Goal: Information Seeking & Learning: Learn about a topic

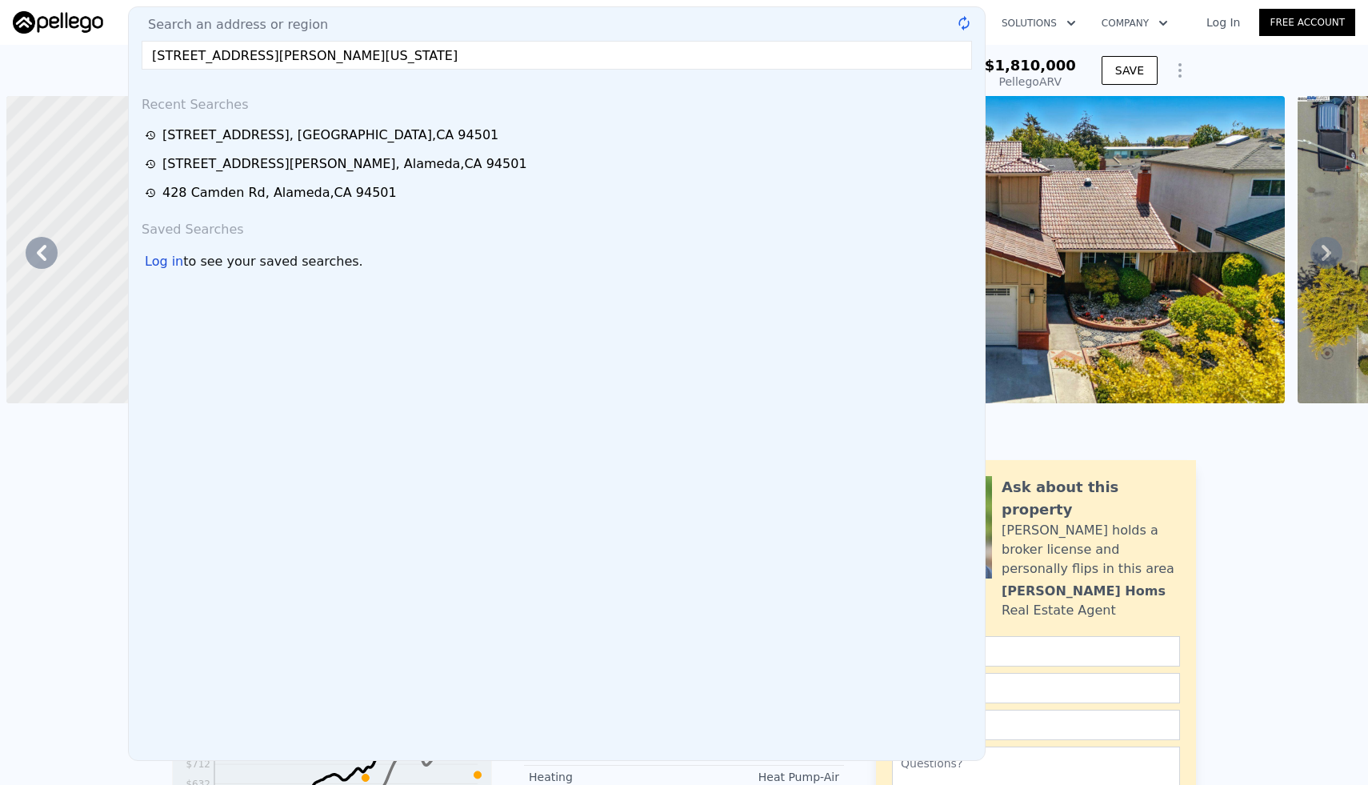
scroll to position [0, 372]
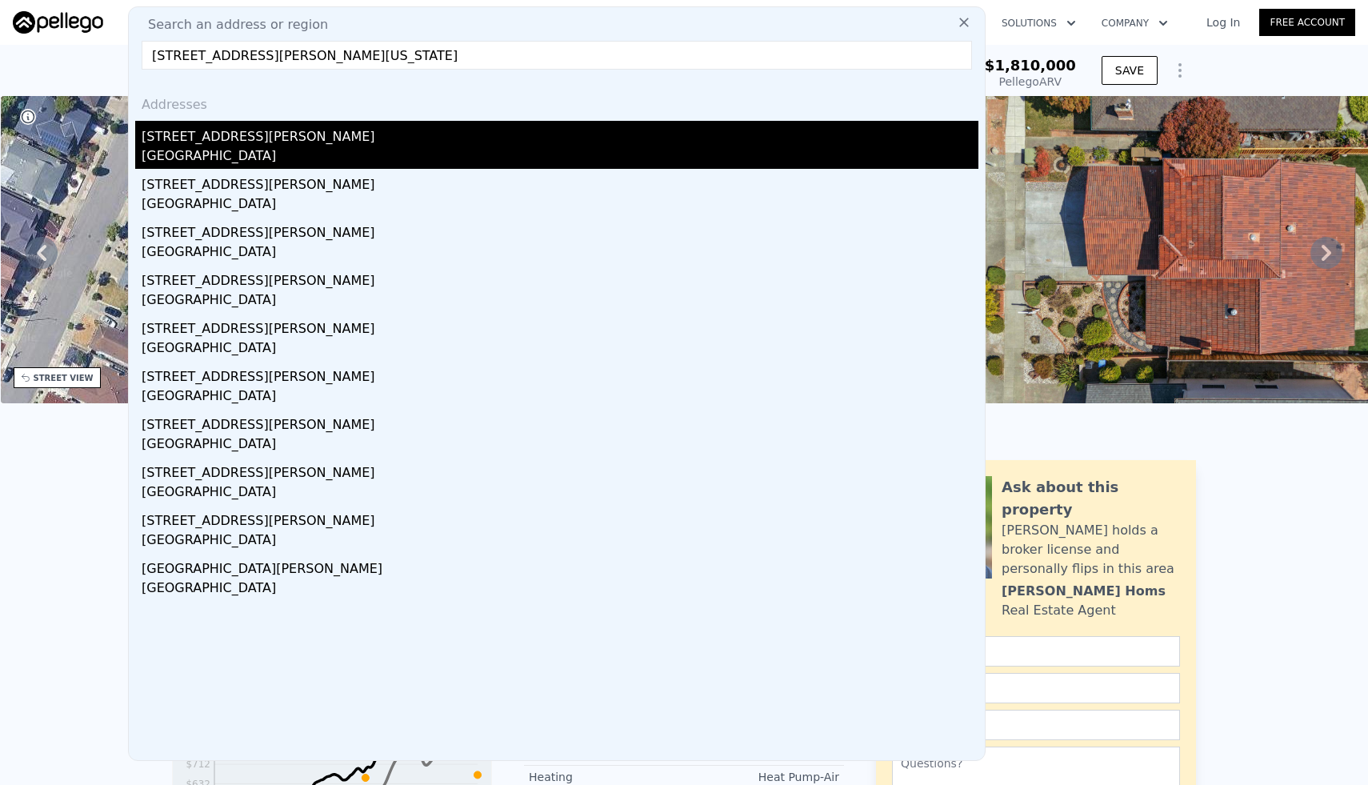
type input "[STREET_ADDRESS][PERSON_NAME][US_STATE]"
click at [383, 140] on div "[STREET_ADDRESS][PERSON_NAME]" at bounding box center [560, 134] width 837 height 26
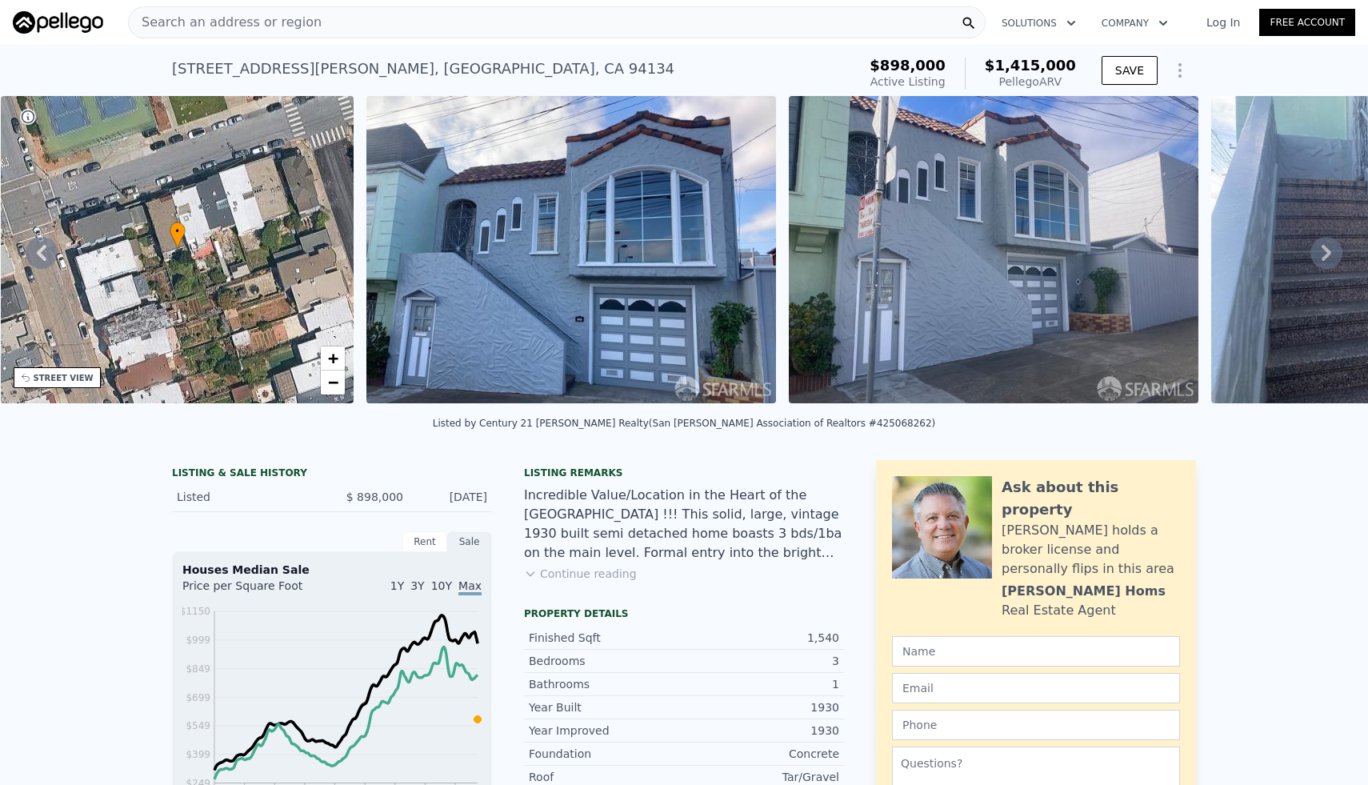
click at [636, 65] on div "[STREET_ADDRESS][PERSON_NAME] Active at $898k (~ARV $1.415m )" at bounding box center [511, 73] width 679 height 45
click at [533, 497] on div "Incredible Value/Location in the Heart of the [GEOGRAPHIC_DATA] !!! This solid,…" at bounding box center [684, 524] width 320 height 77
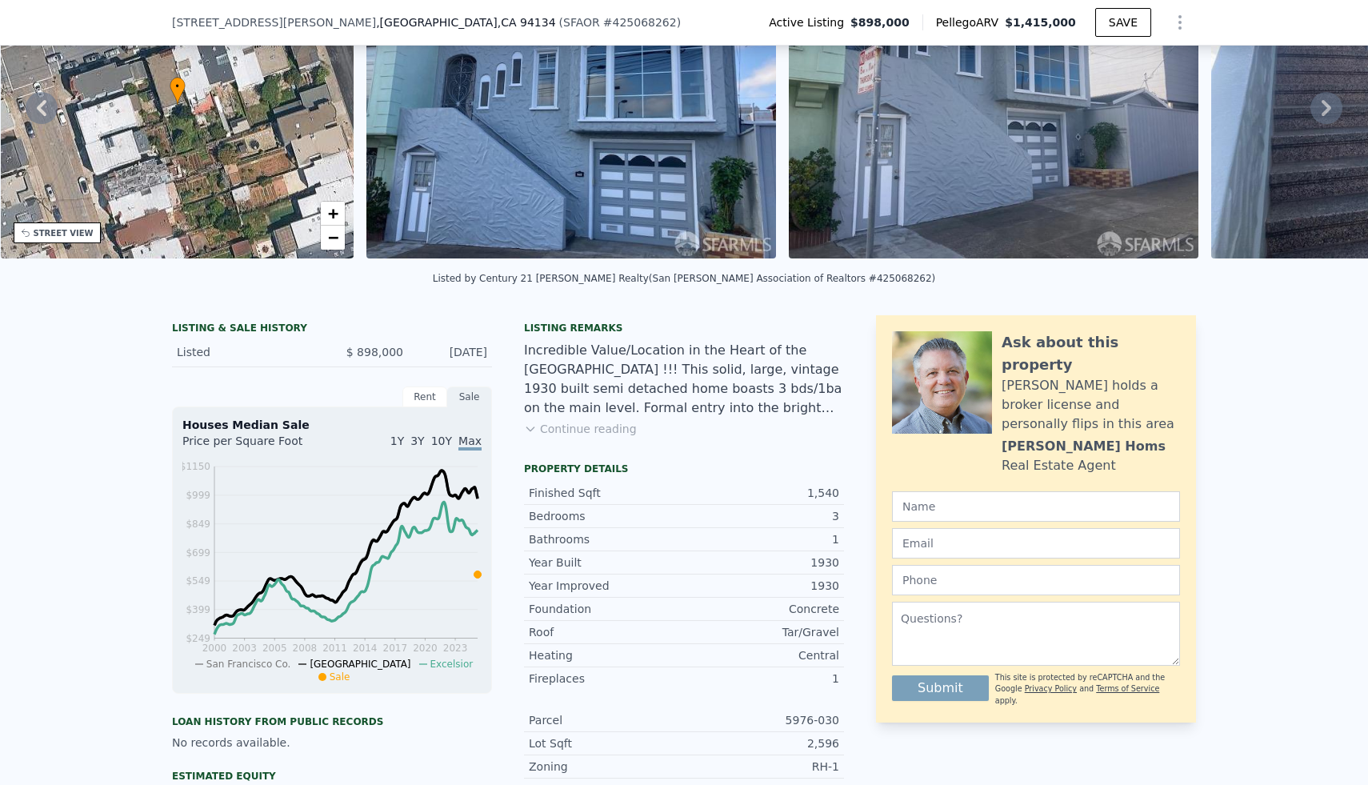
scroll to position [166, 0]
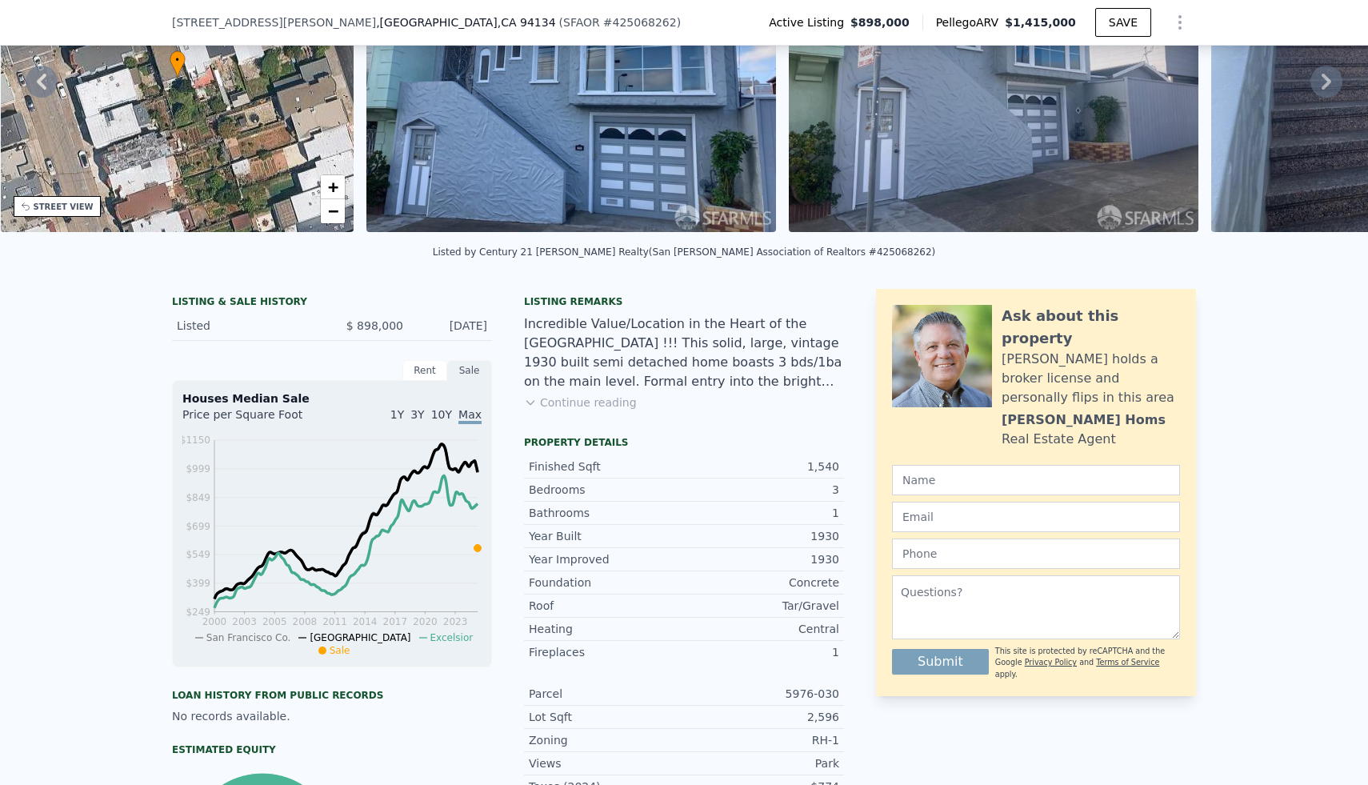
click at [581, 395] on button "Continue reading" at bounding box center [580, 402] width 113 height 16
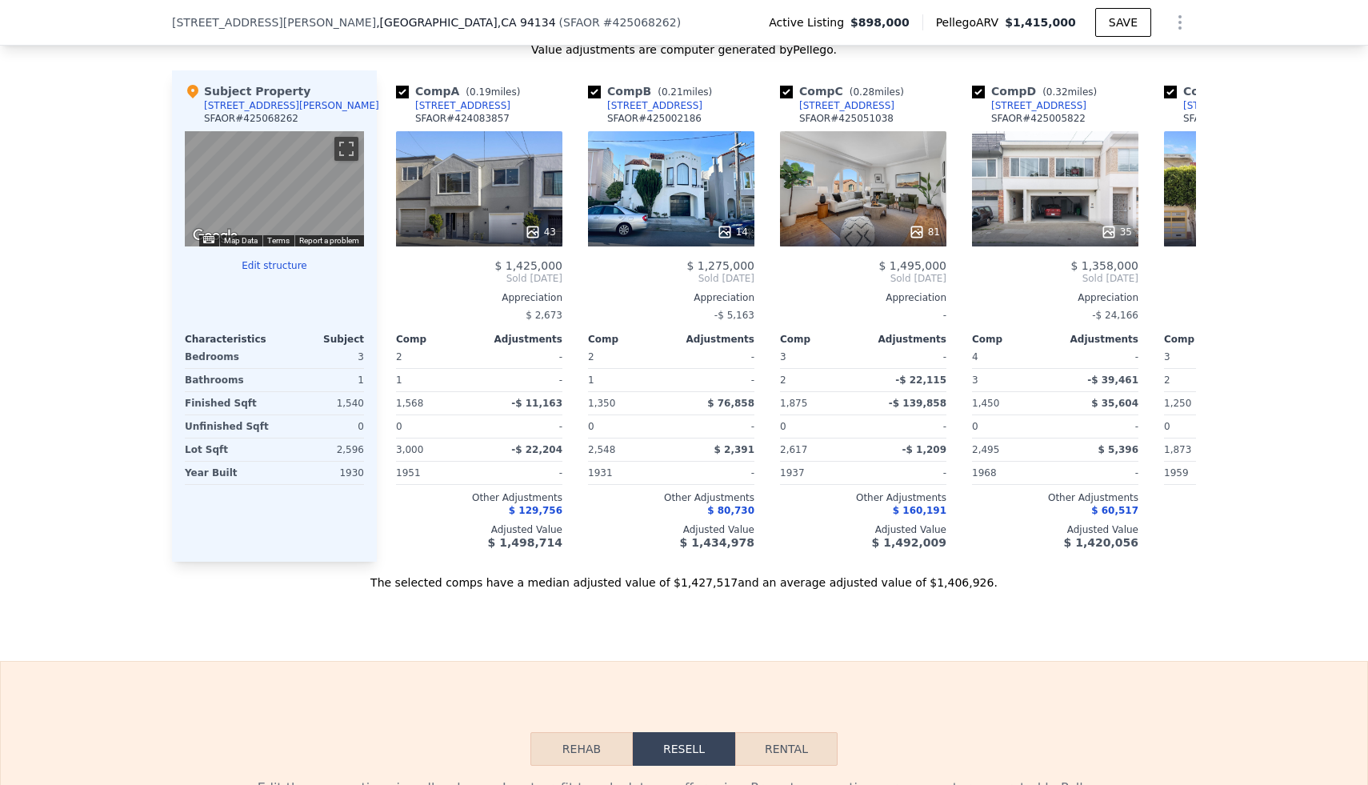
scroll to position [2022, 0]
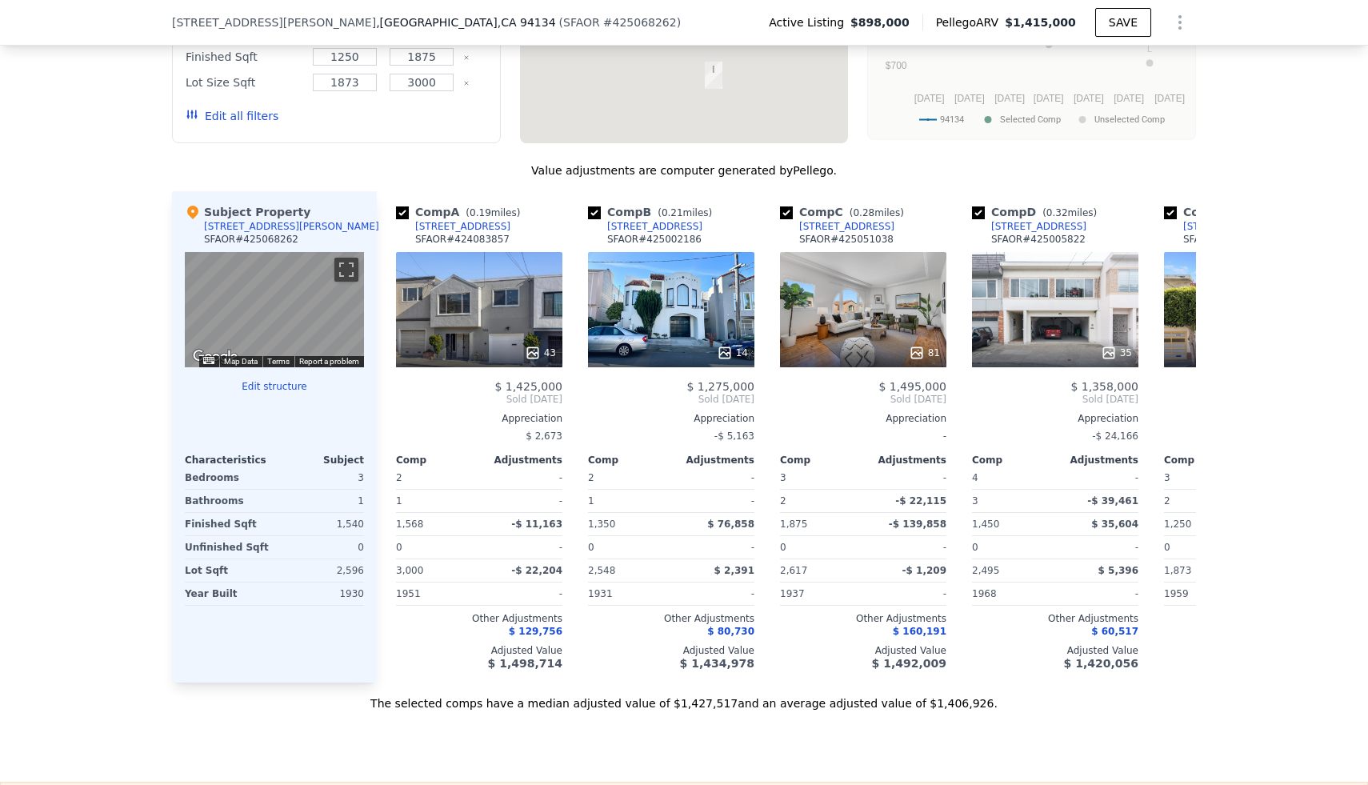
click at [292, 380] on button "Edit structure" at bounding box center [274, 386] width 179 height 13
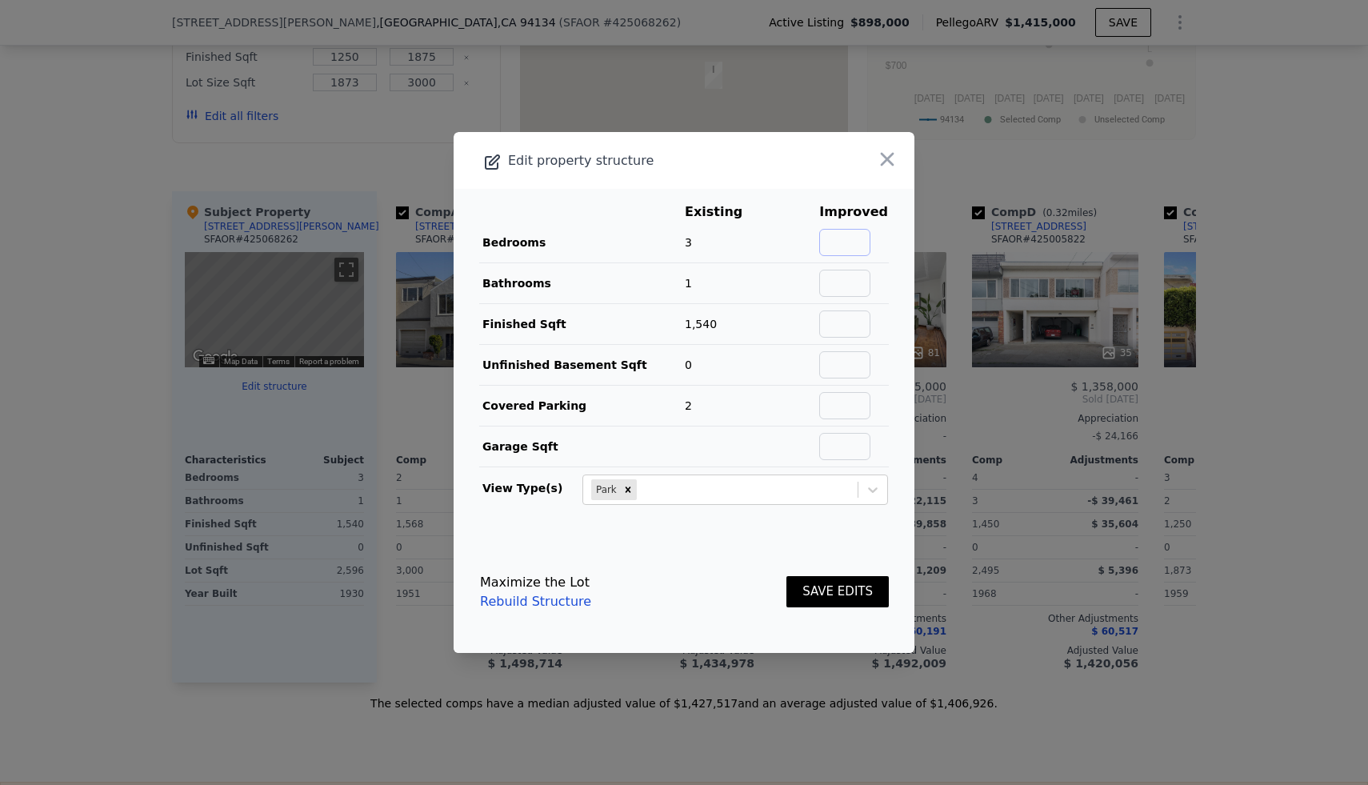
click at [866, 239] on input "text" at bounding box center [844, 242] width 51 height 27
type input "5"
click at [866, 289] on input "text" at bounding box center [844, 283] width 51 height 27
type input "3"
click at [718, 376] on td "0" at bounding box center [725, 365] width 83 height 41
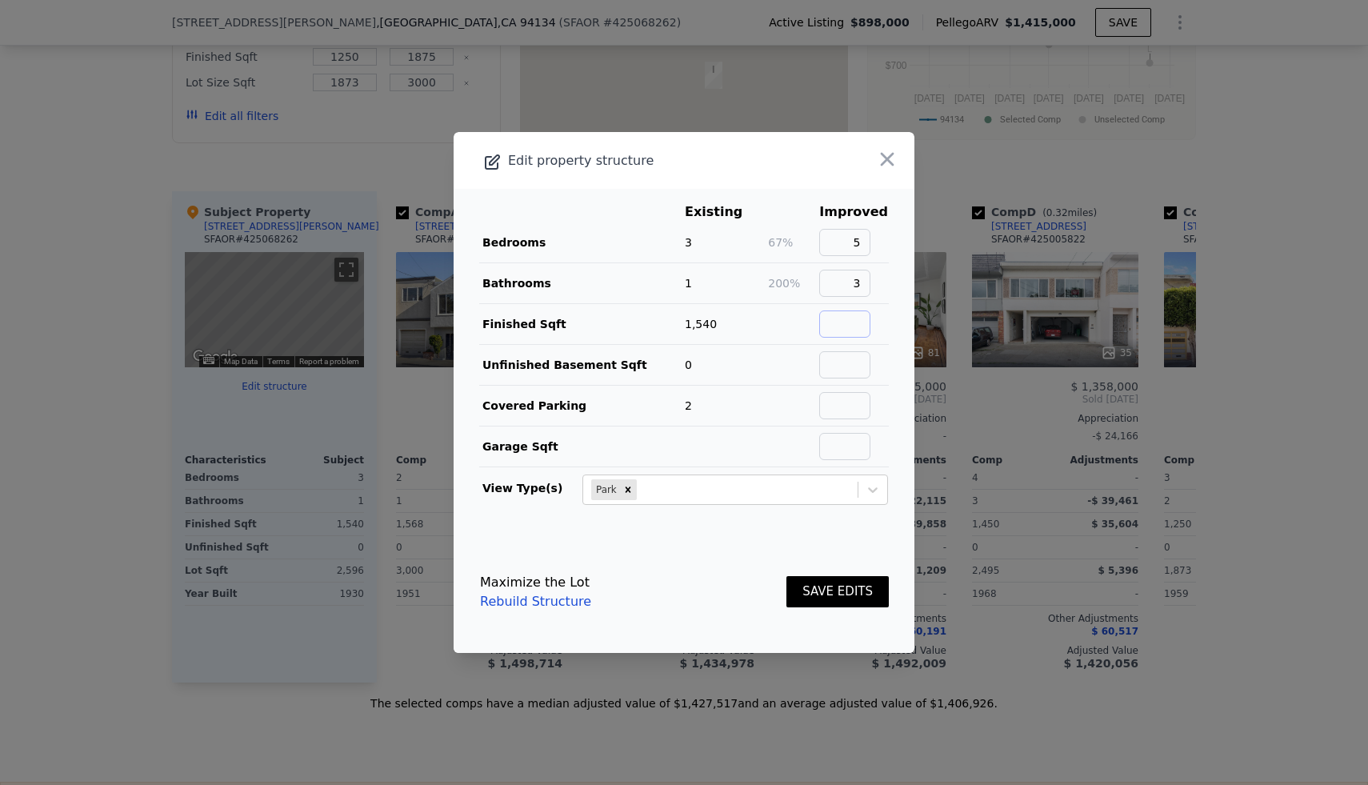
click at [850, 333] on input "text" at bounding box center [844, 323] width 51 height 27
type input "2200"
click at [839, 587] on button "SAVE EDITS" at bounding box center [838, 591] width 102 height 31
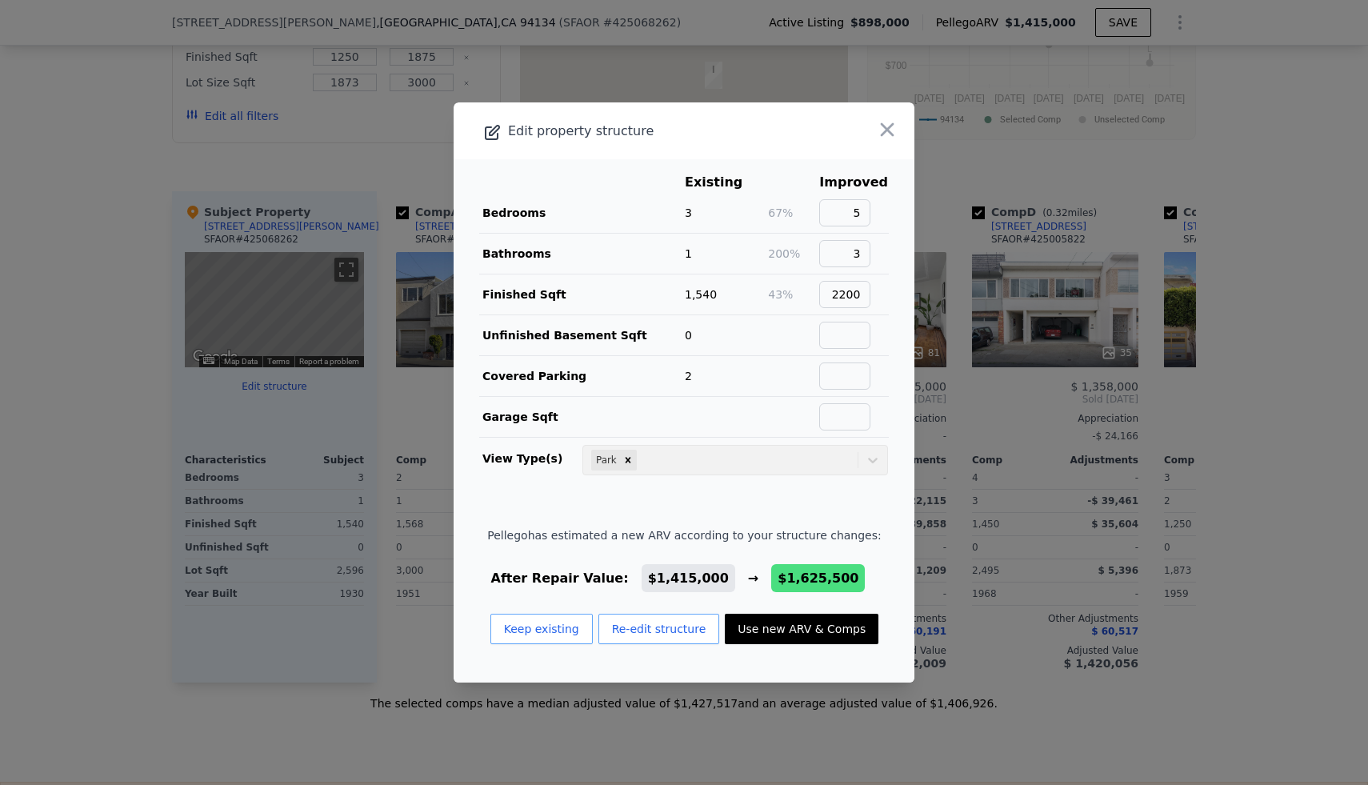
click at [801, 631] on button "Use new ARV & Comps" at bounding box center [802, 629] width 154 height 30
type input "3"
type input "5"
type input "2"
type input "4"
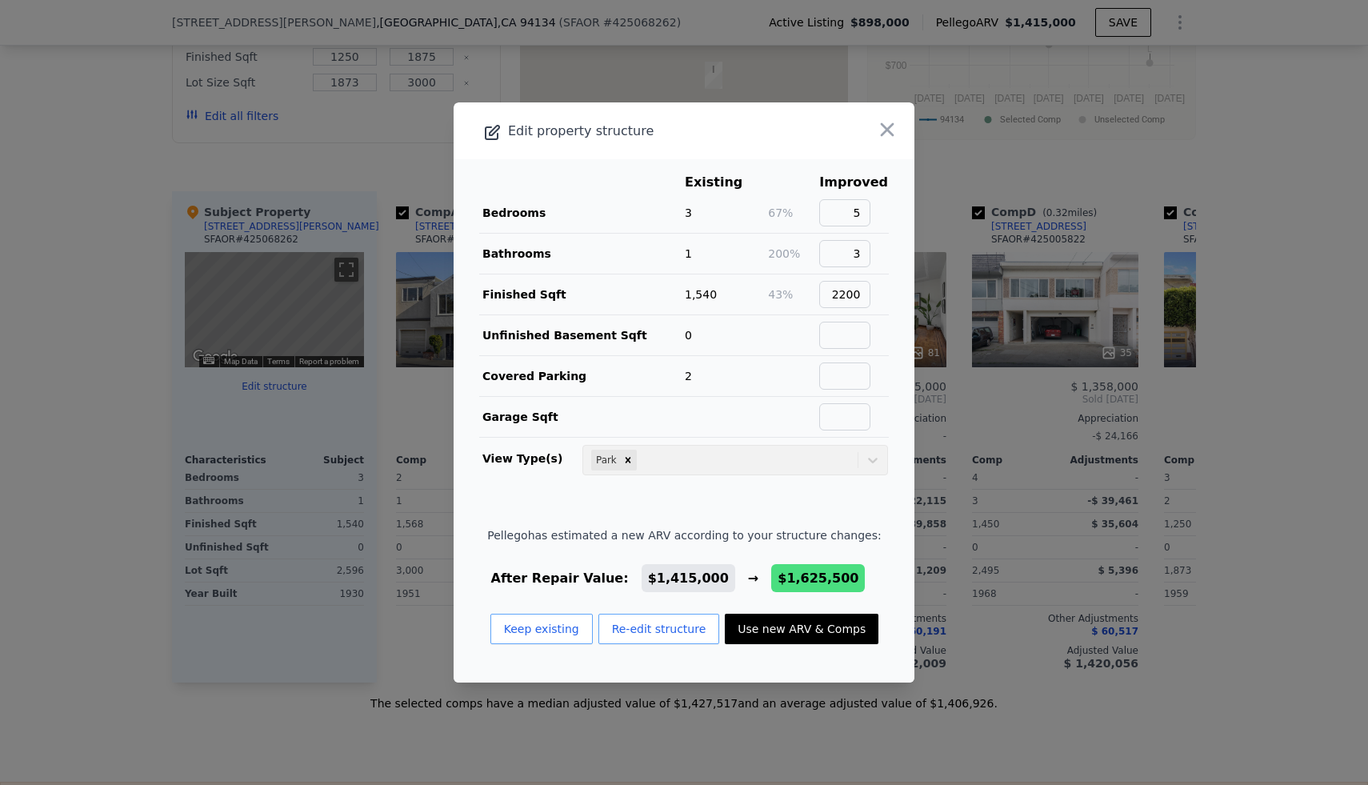
type input "1600"
type input "2600"
type input "1750"
type input "2617"
checkbox input "true"
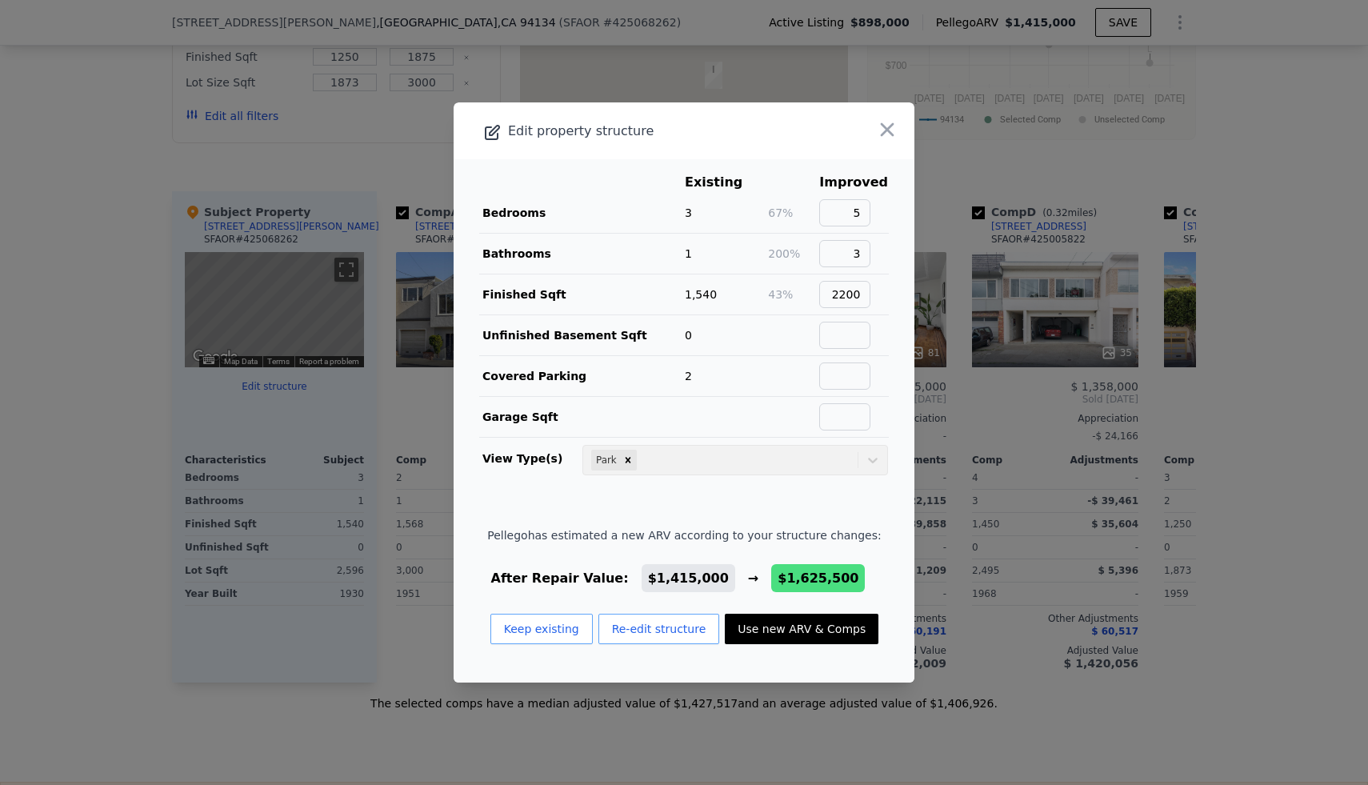
checkbox input "true"
type input "$ 1,625,500"
type input "$ 559,020"
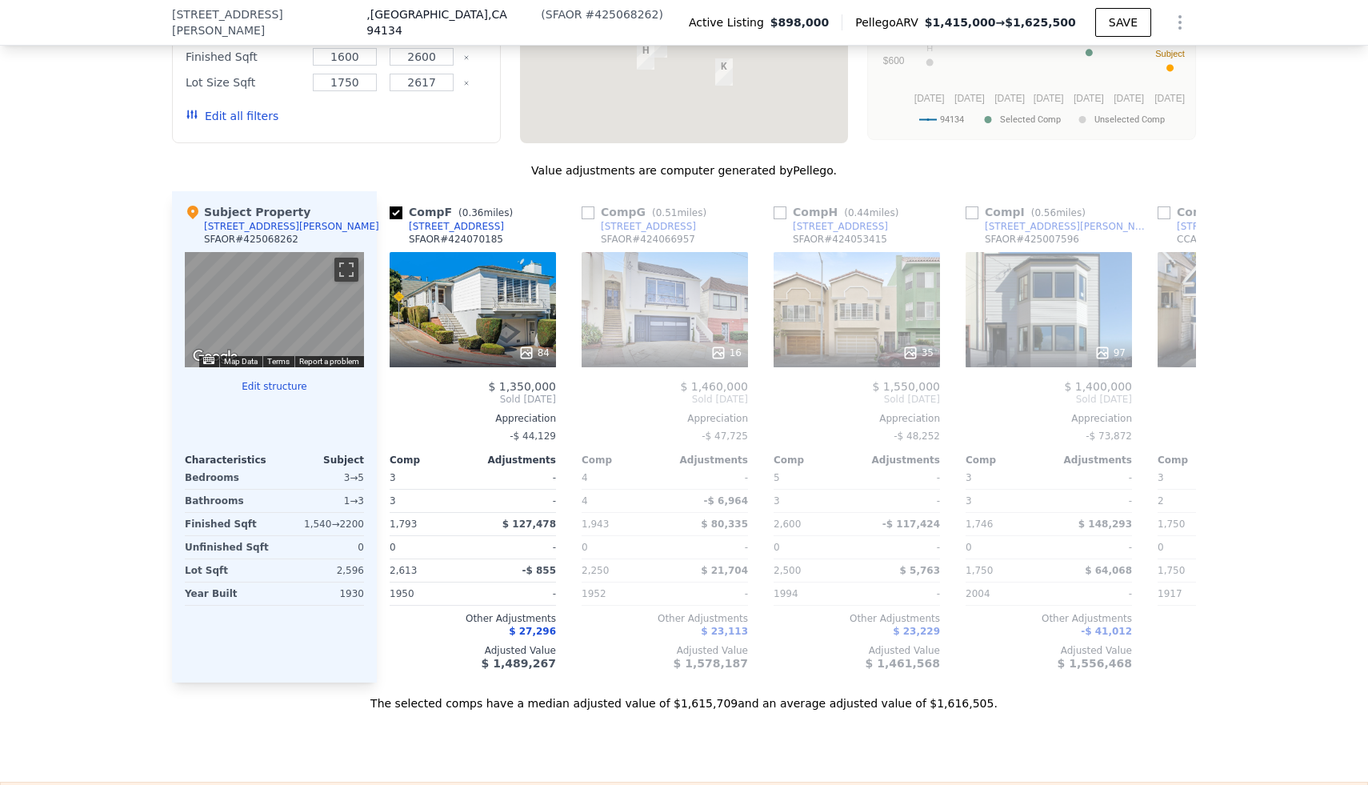
scroll to position [0, 0]
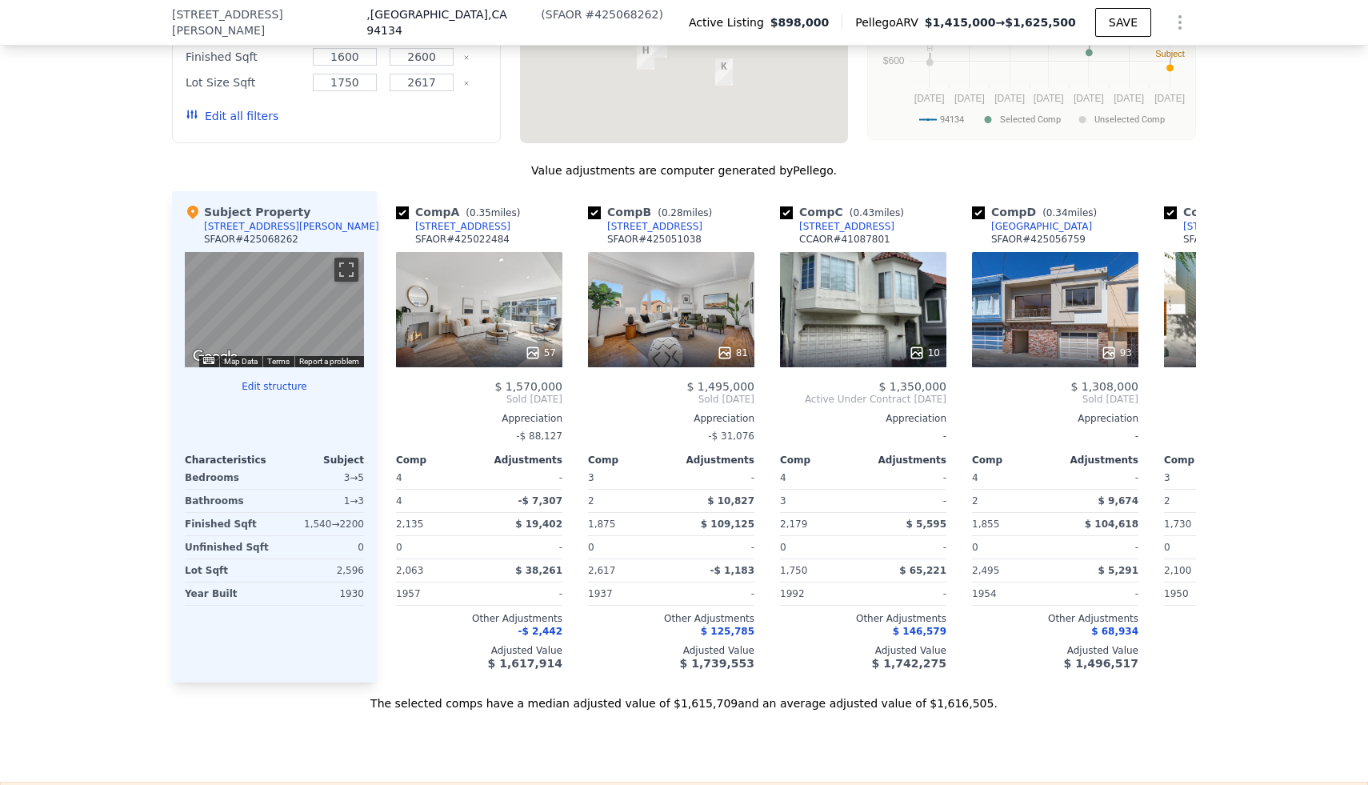
click at [84, 353] on div "We found 12 sales that match your search Listings provided by San [PERSON_NAME]…" at bounding box center [684, 264] width 1368 height 895
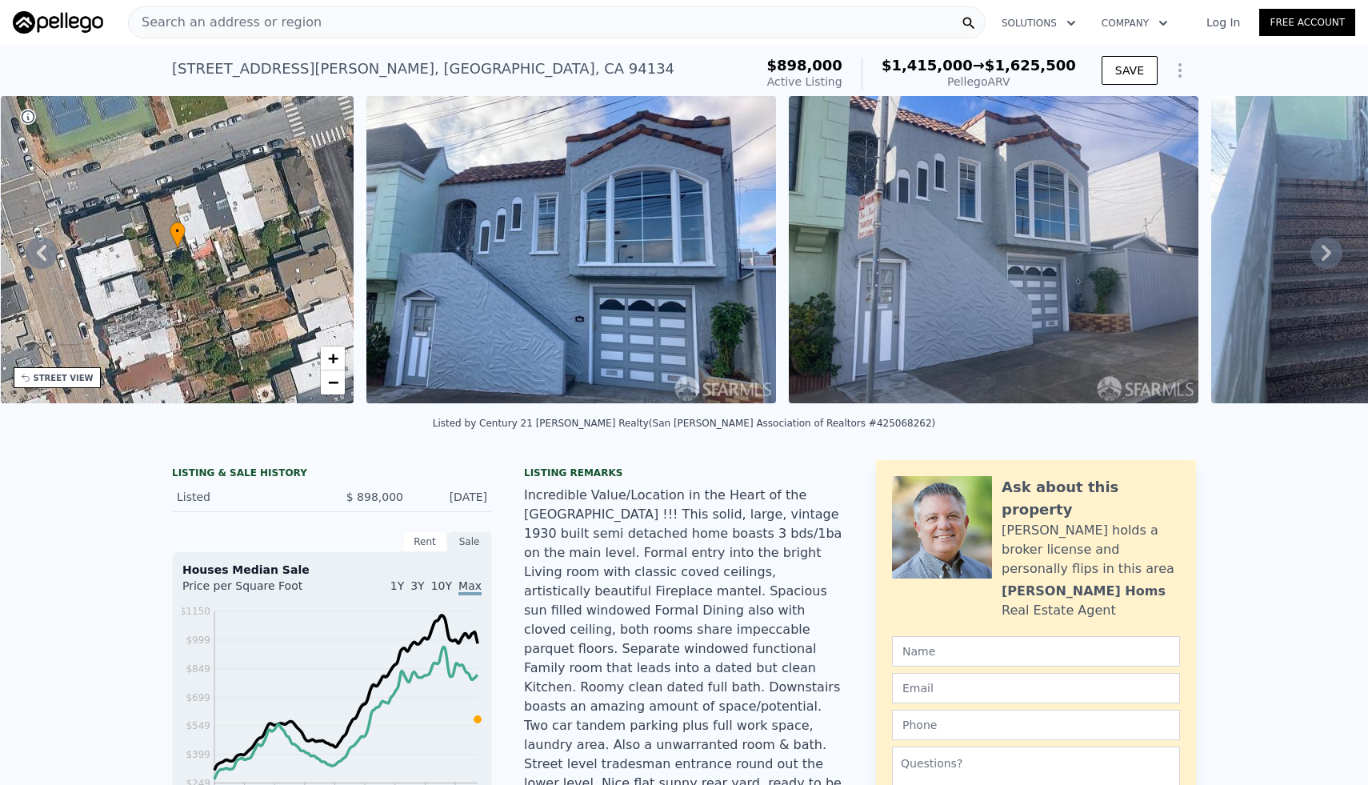
click at [619, 84] on div "[STREET_ADDRESS][PERSON_NAME] Active at $898k (~ARV $1.415m → $1.625m )" at bounding box center [459, 73] width 575 height 45
click at [477, 30] on div "Search an address or region" at bounding box center [557, 22] width 858 height 32
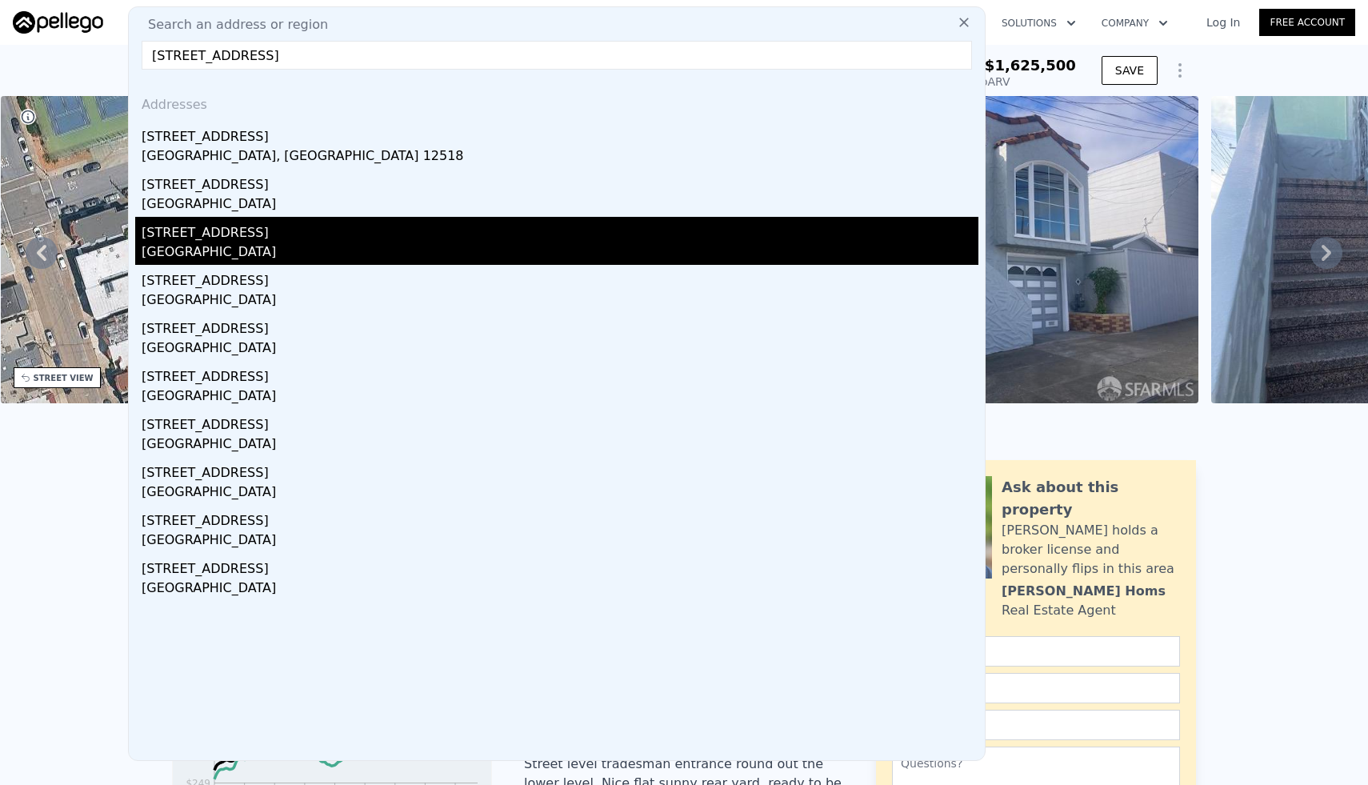
type input "[STREET_ADDRESS]"
click at [309, 245] on div "[GEOGRAPHIC_DATA]" at bounding box center [560, 253] width 837 height 22
type input "4"
type input "3"
type input "1220"
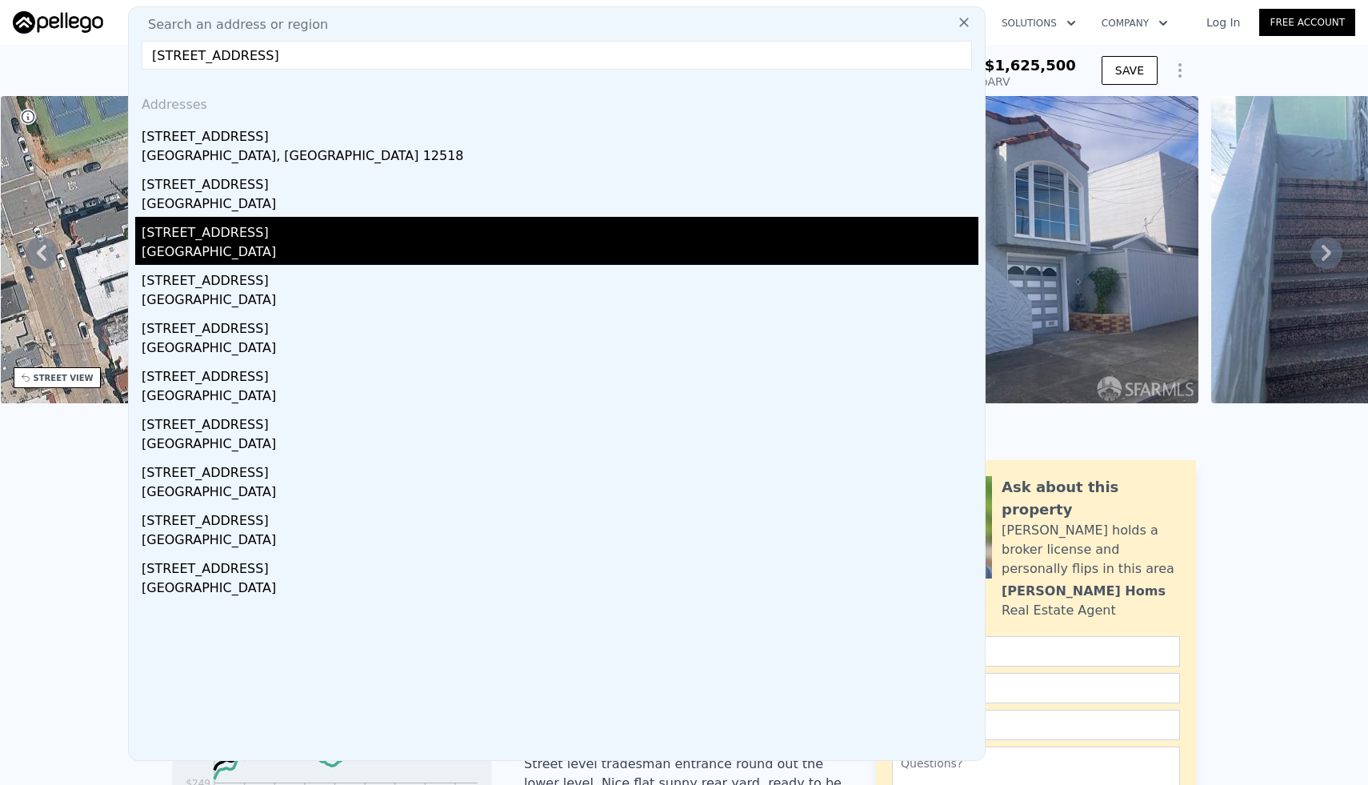
type input "1910"
type input "5144"
type input "11648"
type input "$ 1,300,000"
type input "7"
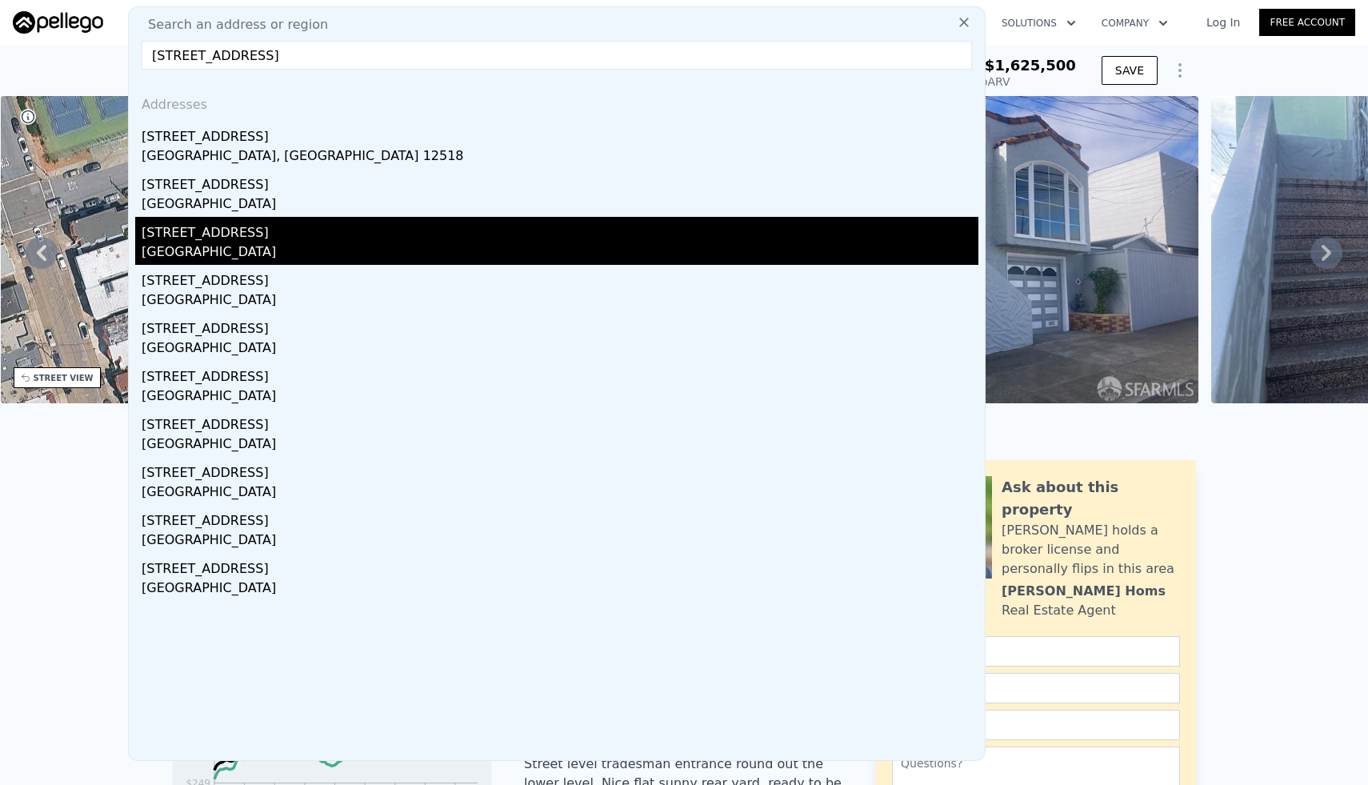
type input "$ 158,627"
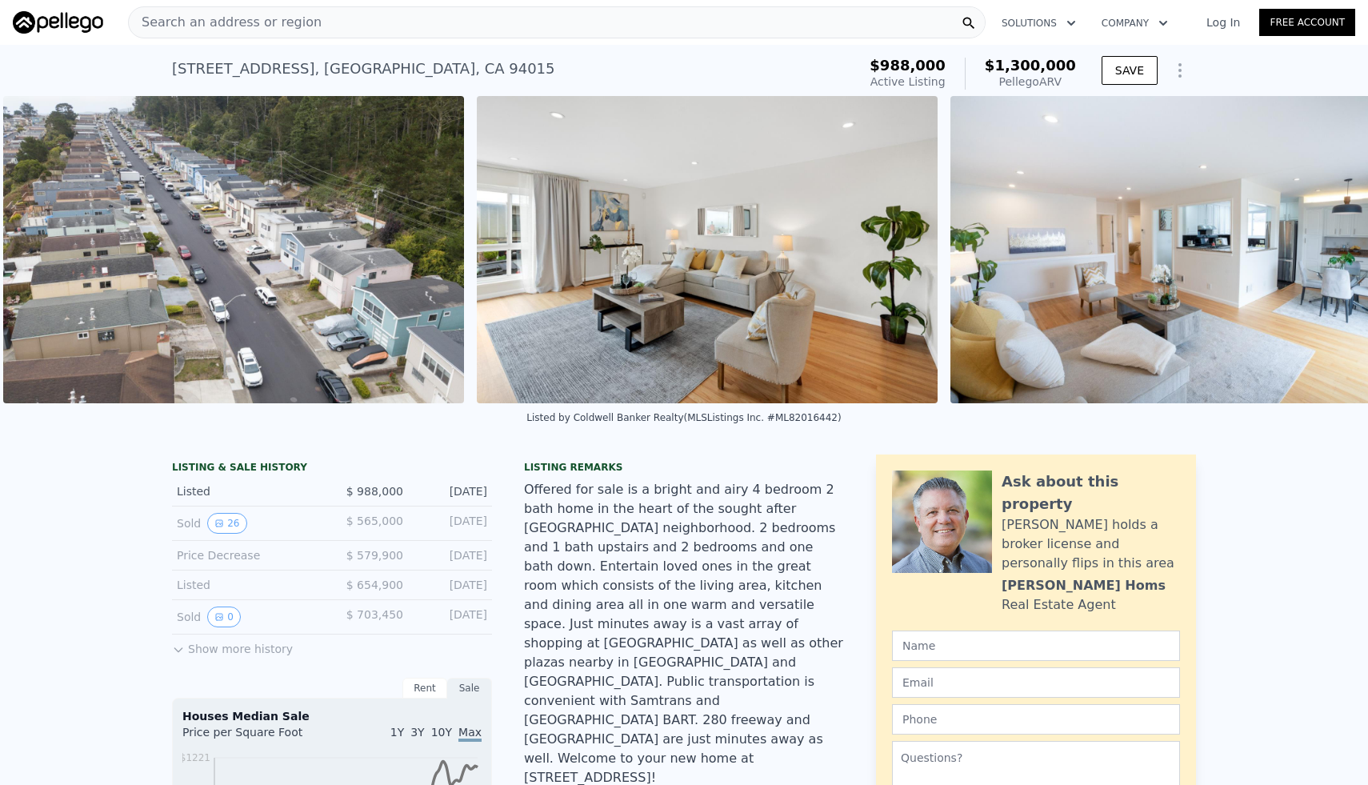
scroll to position [0, 8733]
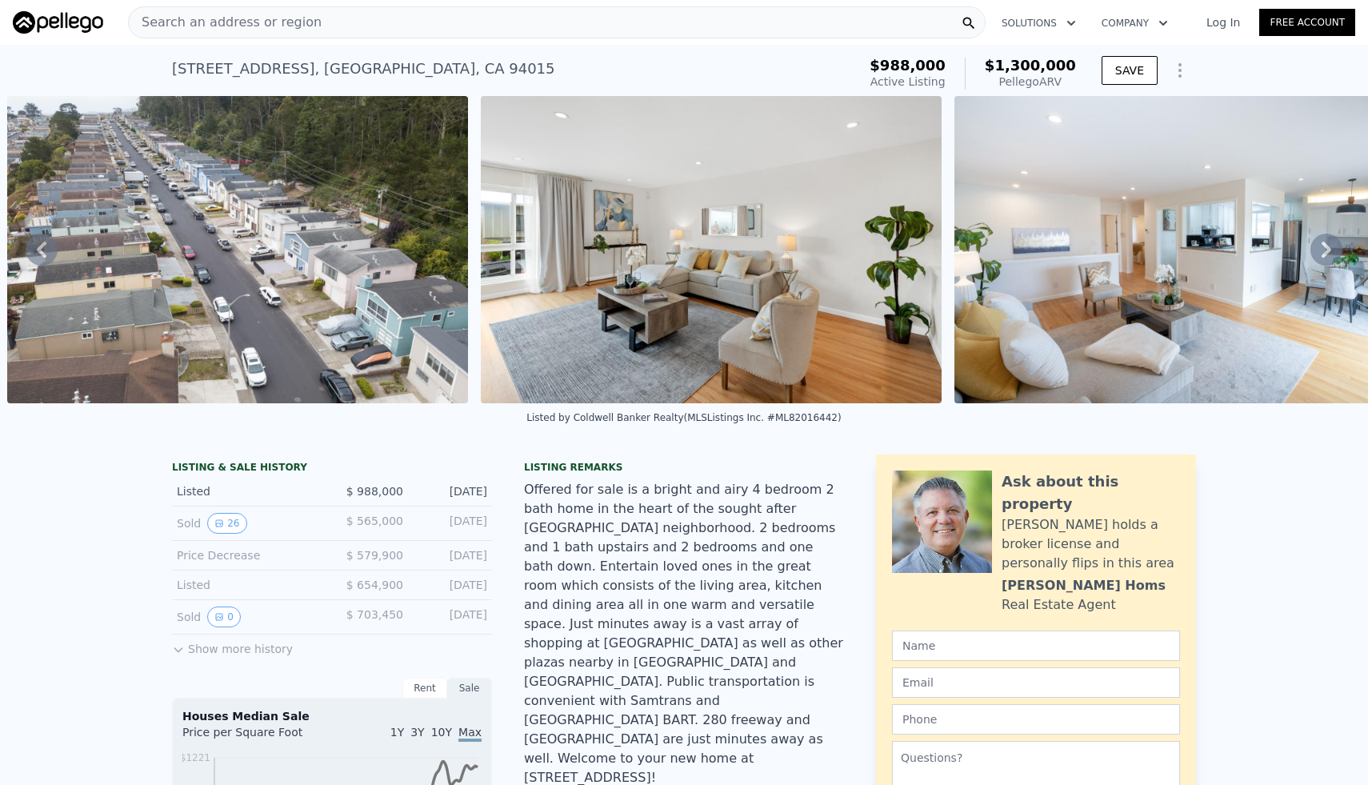
type input "4"
type input "$ 1,214,000"
type input "$ 77,413"
checkbox input "false"
checkbox input "true"
